Goal: Communication & Community: Answer question/provide support

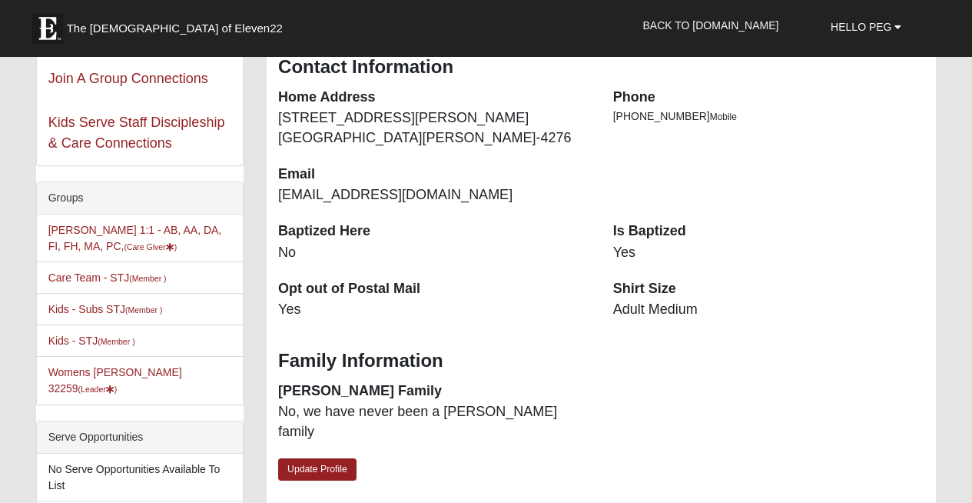
scroll to position [264, 0]
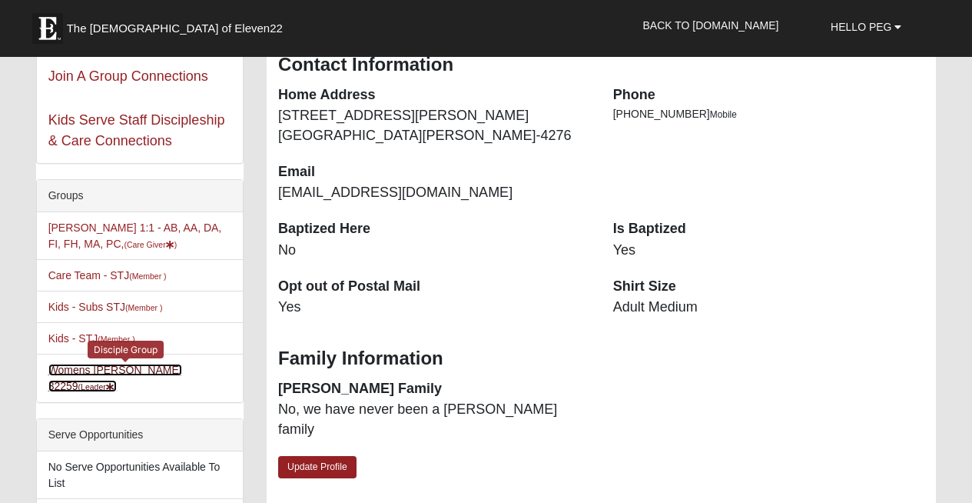
click at [105, 370] on link "Womens LeBel 32259 (Leader )" at bounding box center [115, 378] width 134 height 28
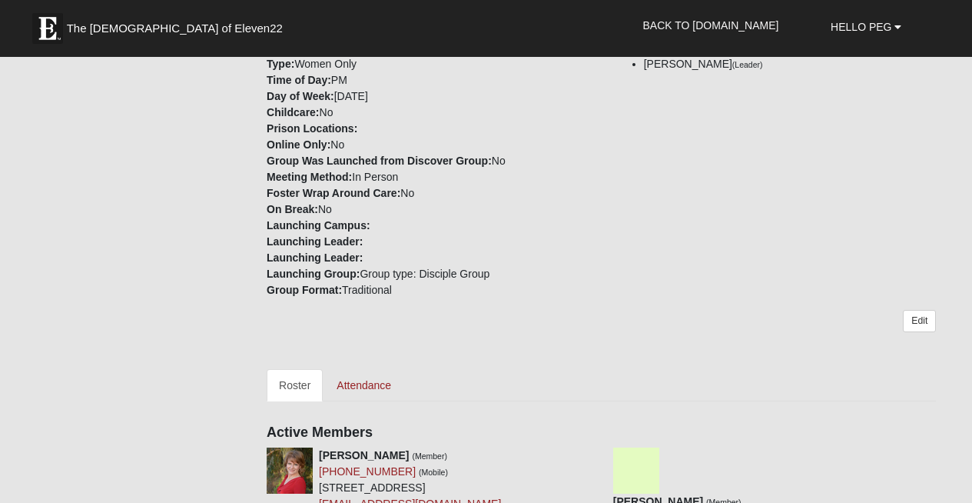
scroll to position [345, 0]
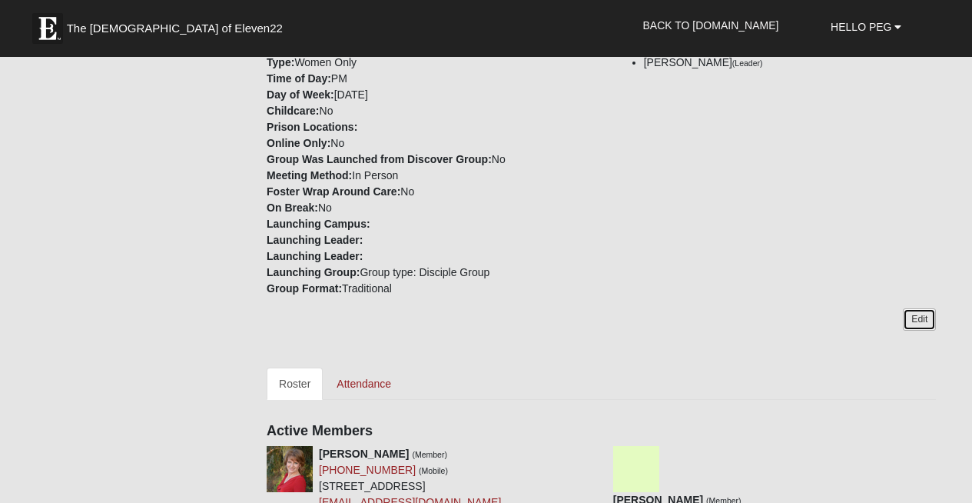
click at [919, 320] on link "Edit" at bounding box center [919, 319] width 33 height 22
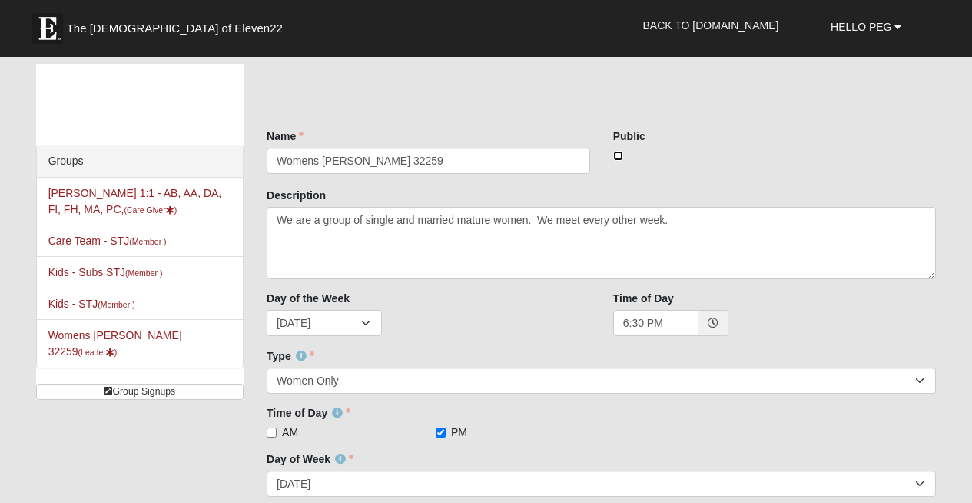
click at [619, 154] on input "checkbox" at bounding box center [618, 156] width 10 height 10
checkbox input "true"
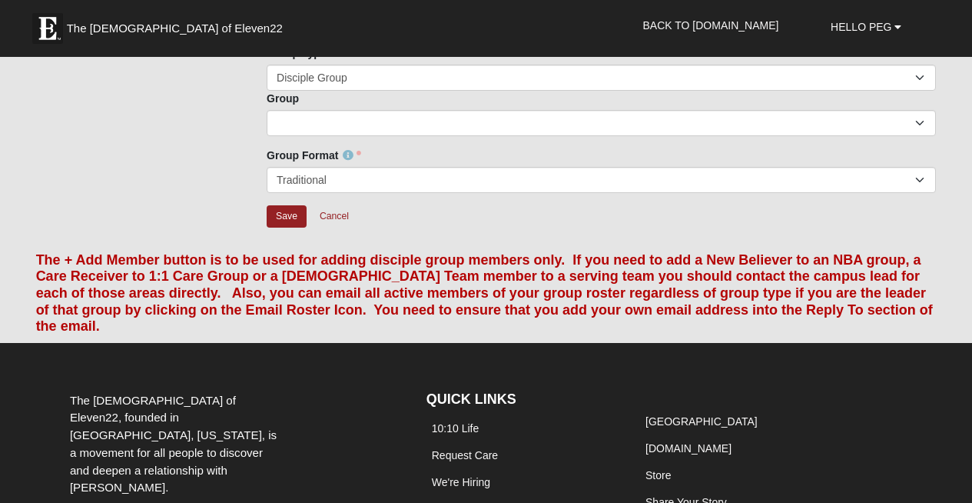
scroll to position [1032, 0]
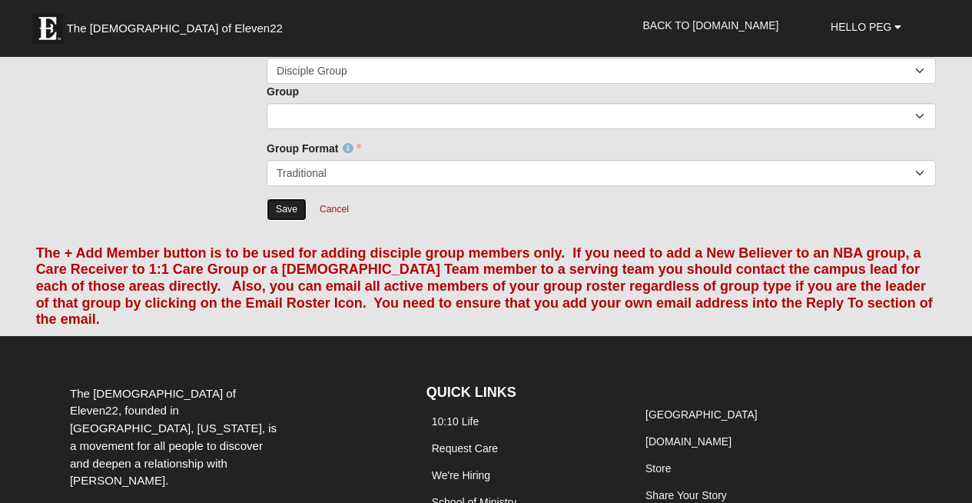
click at [281, 198] on input "Save" at bounding box center [287, 209] width 40 height 22
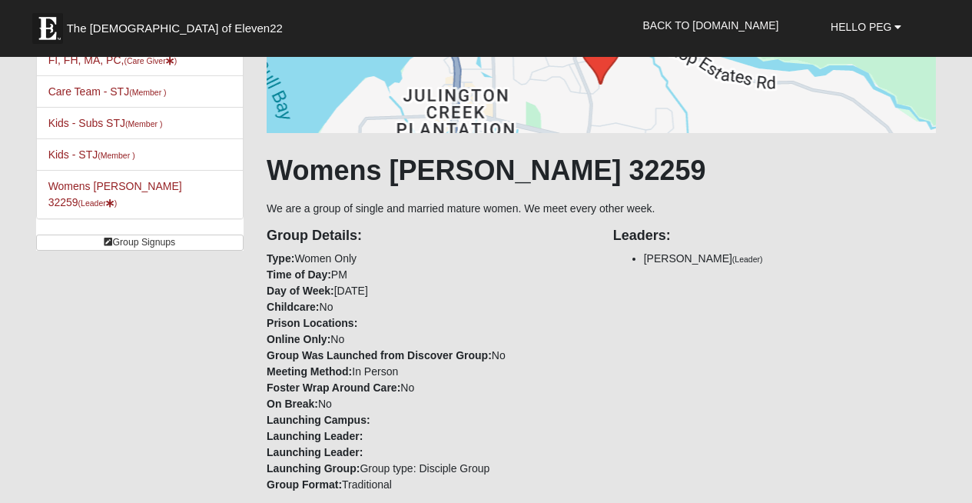
scroll to position [0, 0]
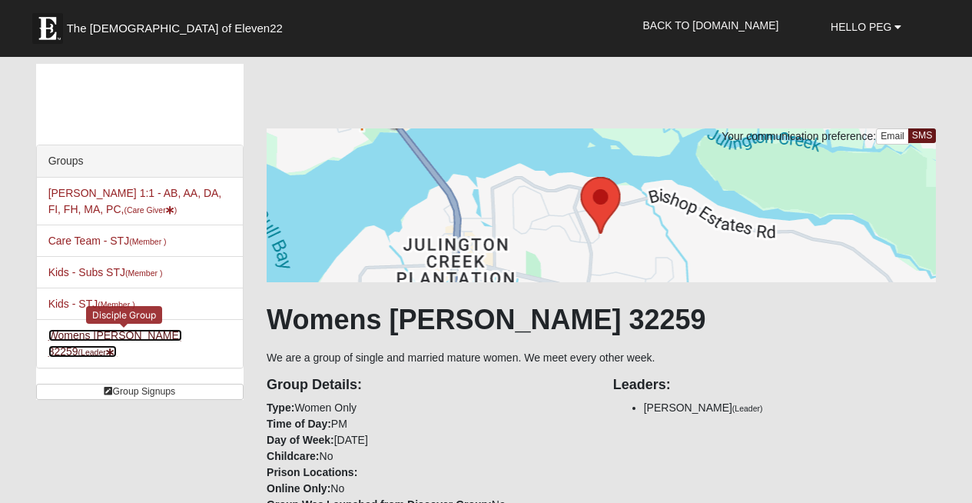
click at [85, 330] on link "Womens [PERSON_NAME] 32259 (Leader )" at bounding box center [115, 343] width 134 height 28
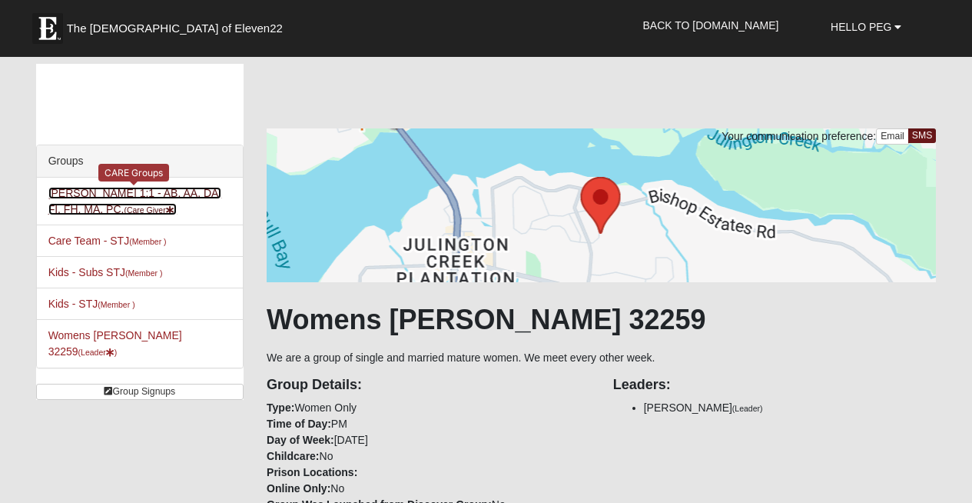
click at [86, 191] on link "Peg LeBel 1:1 - AB, AA, DA, FI, FH, MA, PC, (Care Giver )" at bounding box center [135, 201] width 174 height 28
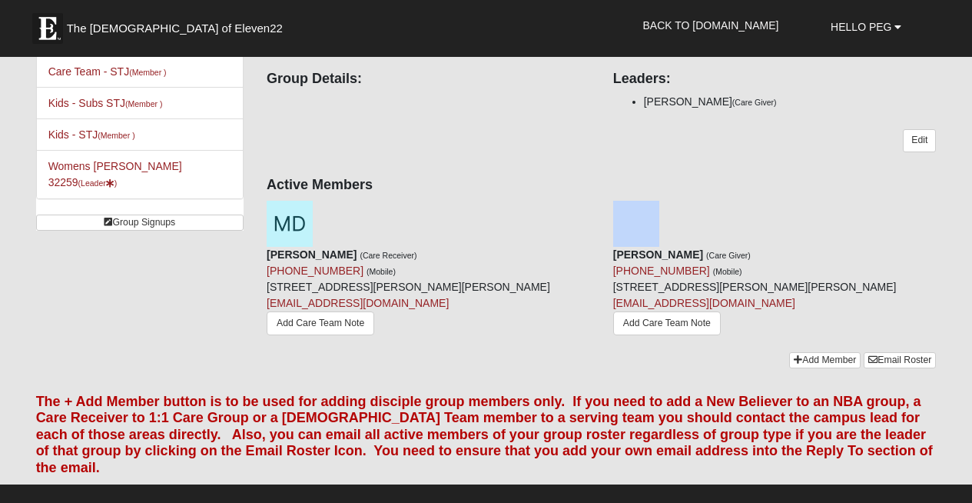
scroll to position [170, 0]
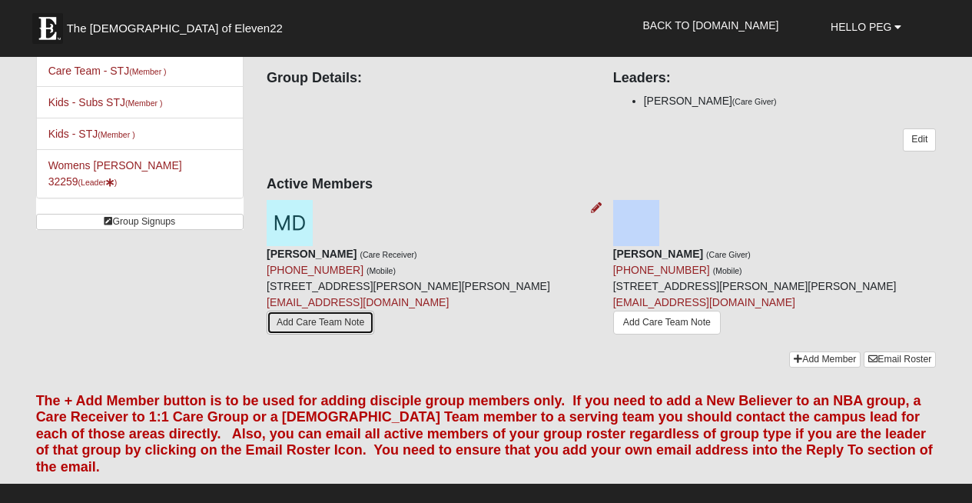
click at [374, 311] on link "Add Care Team Note" at bounding box center [321, 323] width 108 height 24
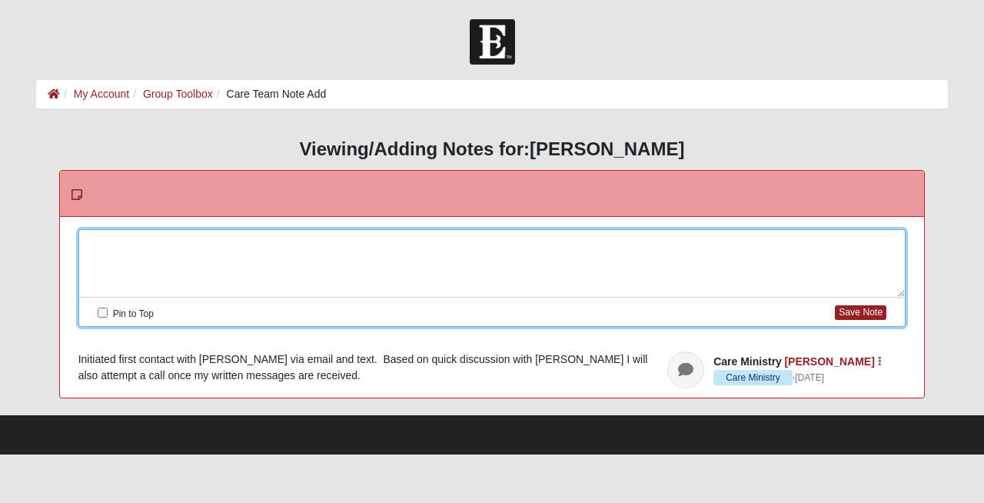
click at [111, 238] on div at bounding box center [492, 264] width 826 height 68
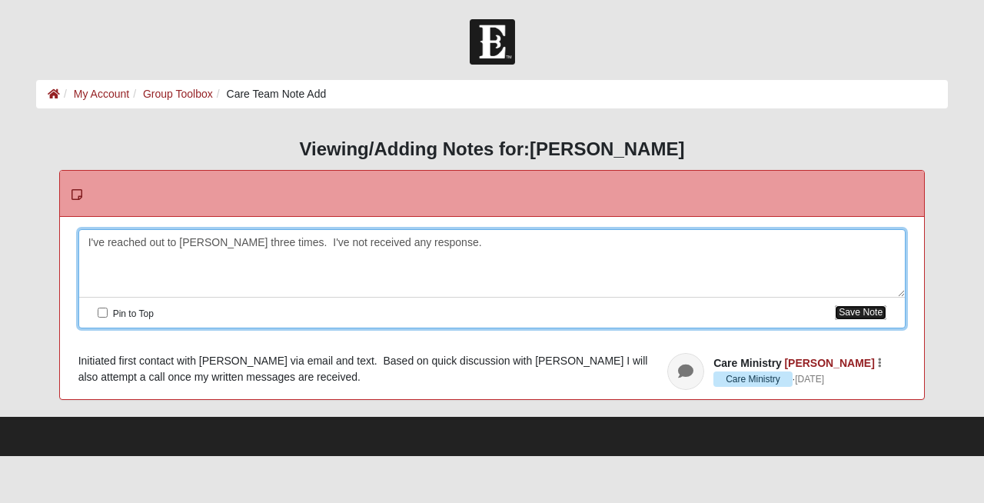
click at [855, 311] on button "Save Note" at bounding box center [860, 312] width 51 height 15
